Goal: Transaction & Acquisition: Purchase product/service

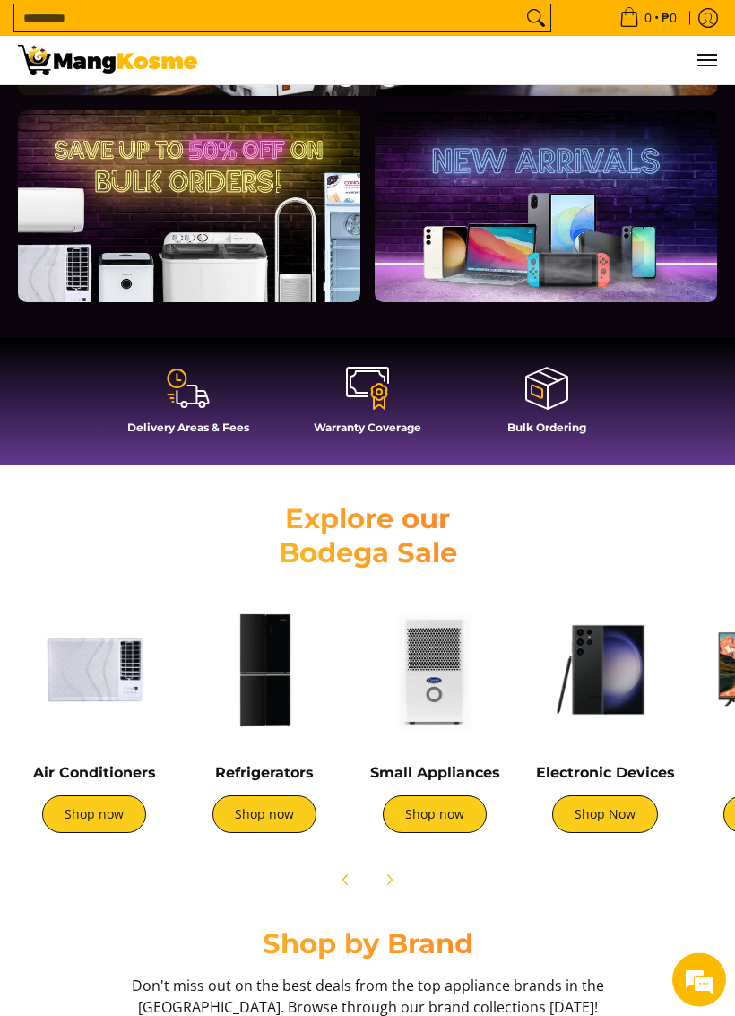
scroll to position [635, 0]
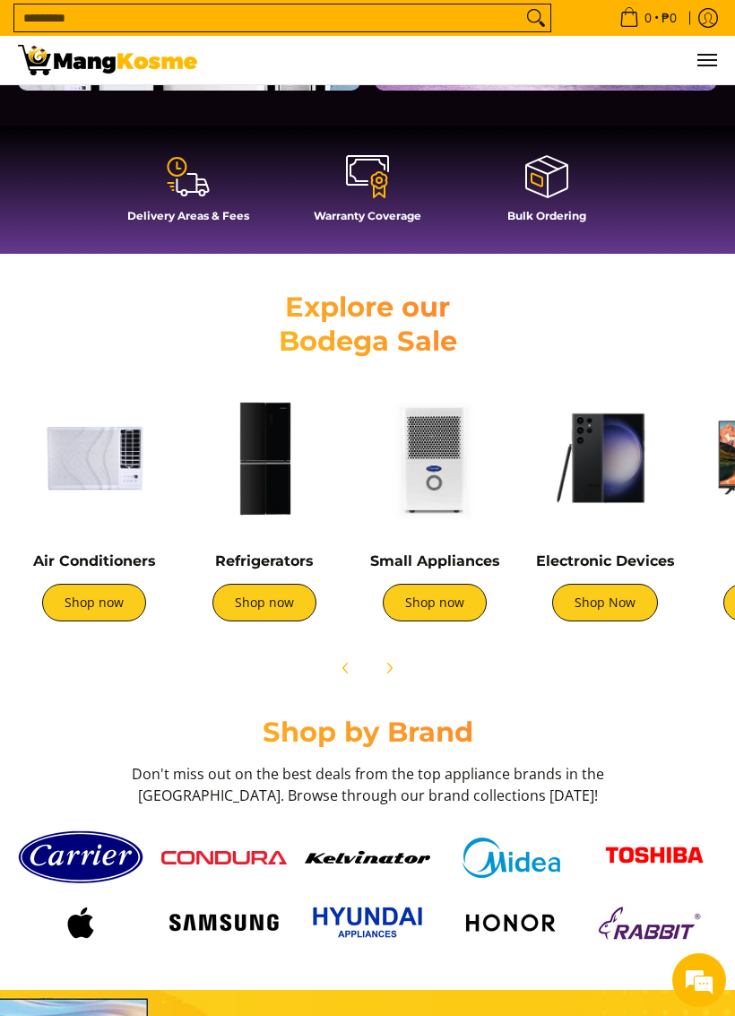
click at [165, 741] on h2 "Shop by Brand" at bounding box center [367, 732] width 699 height 34
click at [239, 534] on img at bounding box center [264, 458] width 152 height 152
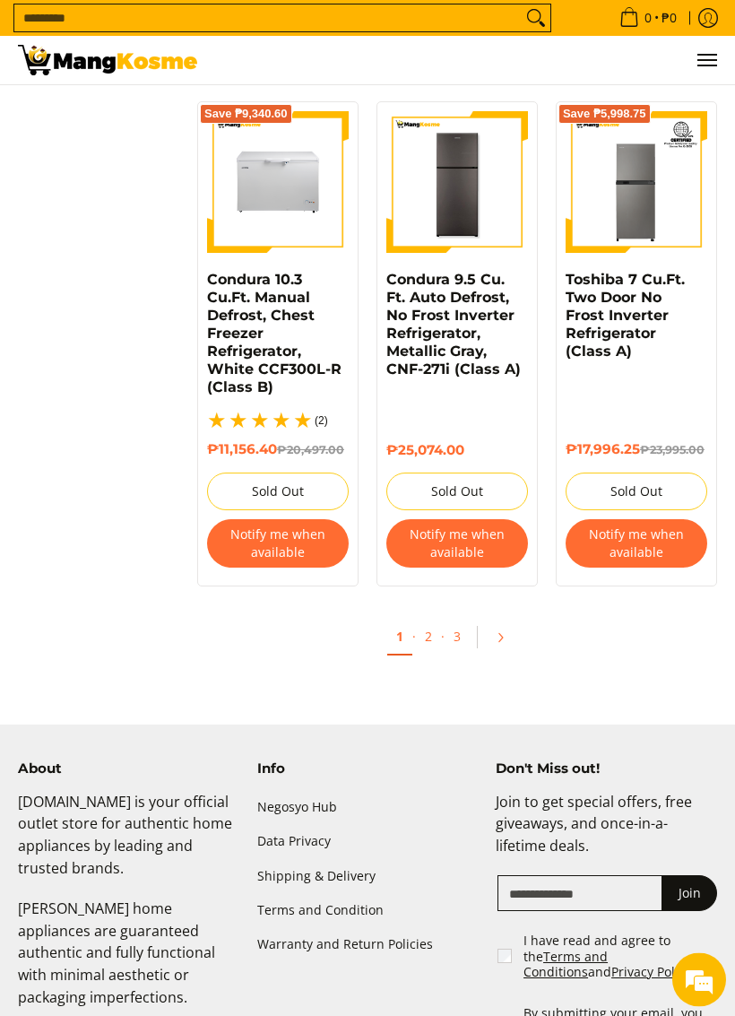
scroll to position [3582, 0]
click at [420, 654] on link "2" at bounding box center [428, 636] width 25 height 35
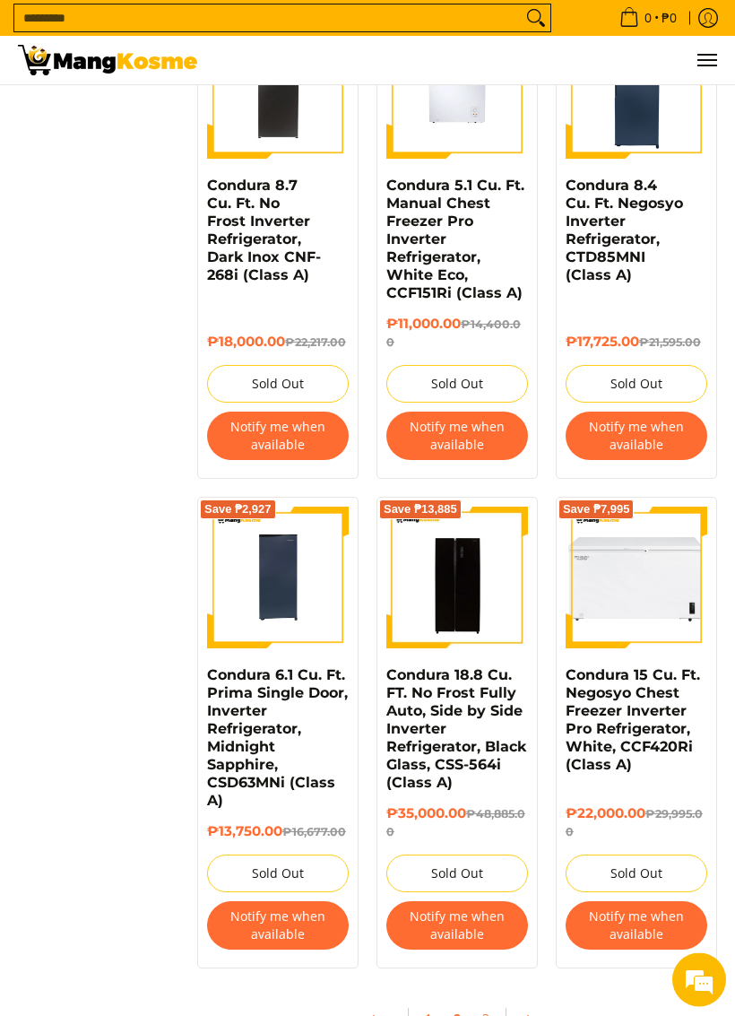
scroll to position [3300, 0]
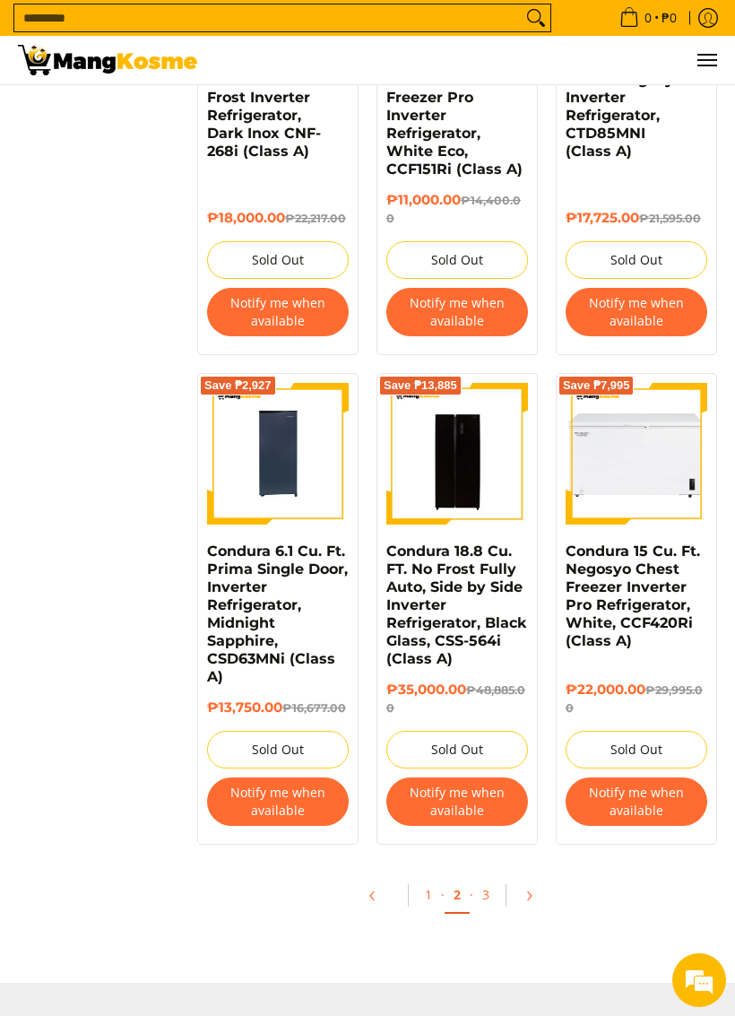
click at [474, 888] on link "3" at bounding box center [485, 894] width 25 height 35
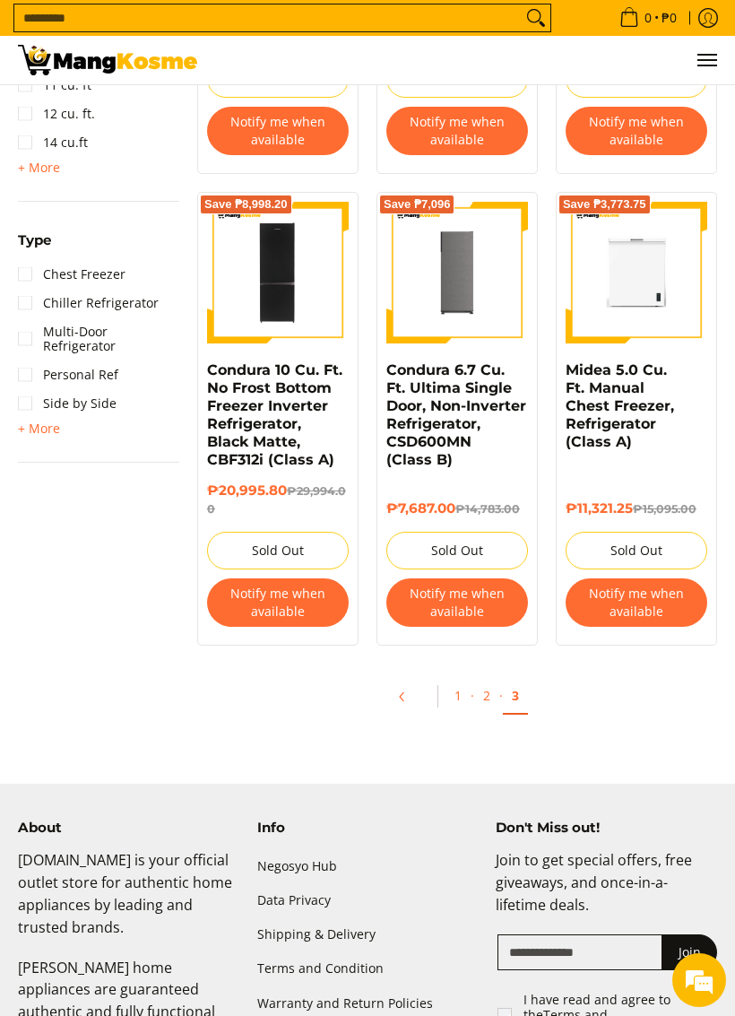
scroll to position [1017, 0]
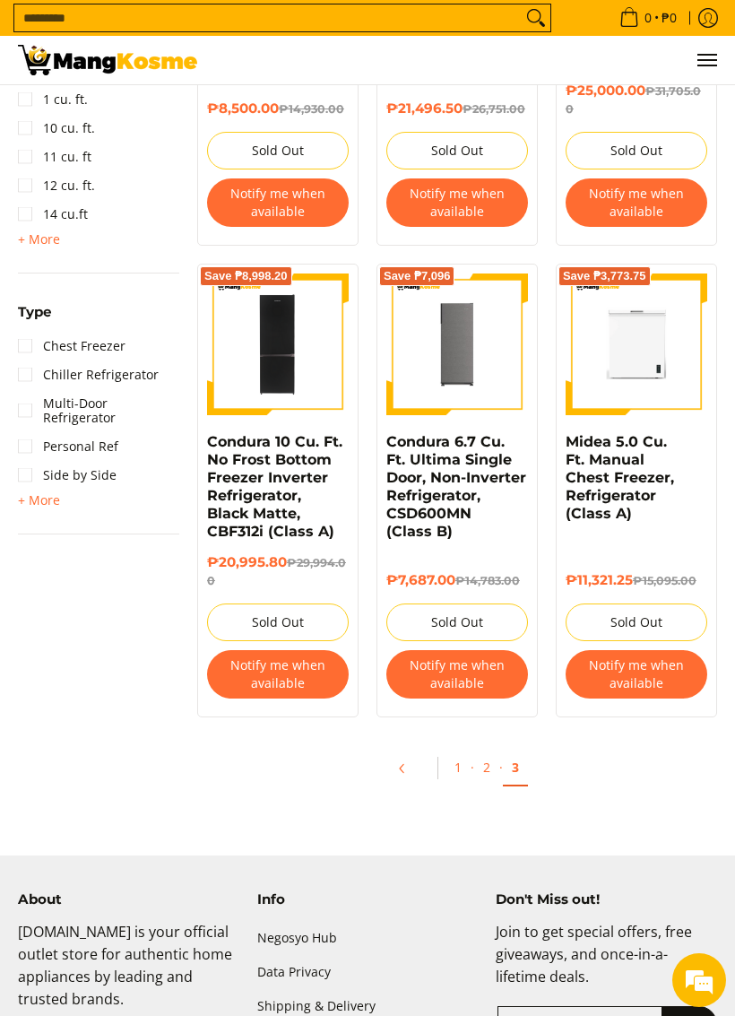
click at [489, 767] on link "2" at bounding box center [486, 766] width 25 height 35
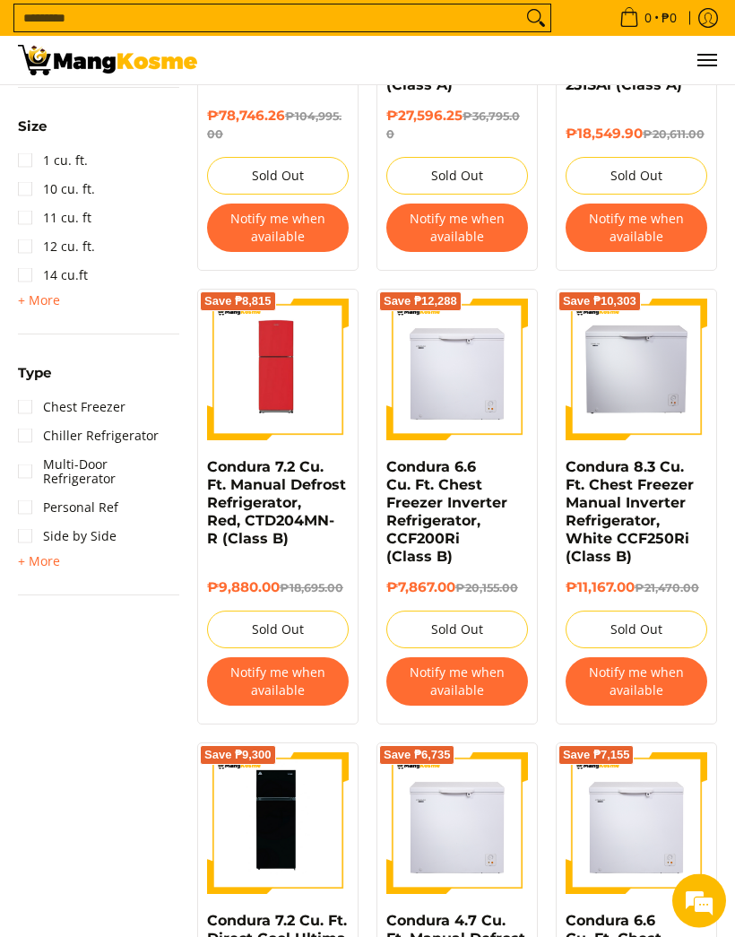
scroll to position [928, 0]
